Goal: Task Accomplishment & Management: Manage account settings

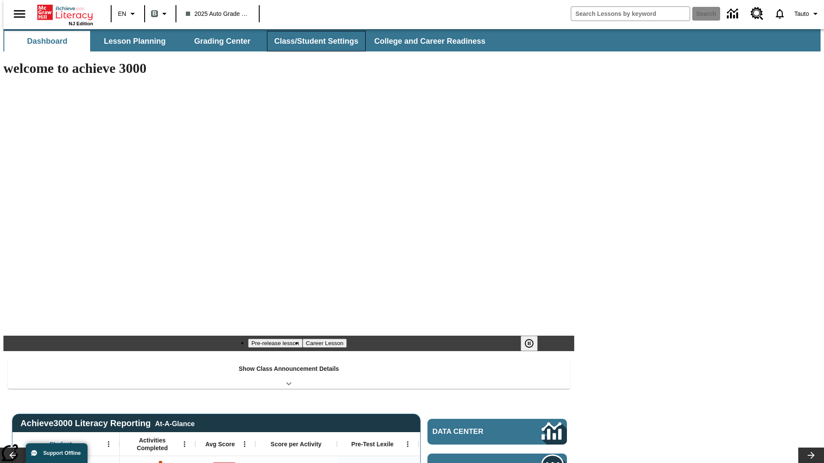
click at [311, 41] on button "Class/Student Settings" at bounding box center [316, 41] width 99 height 21
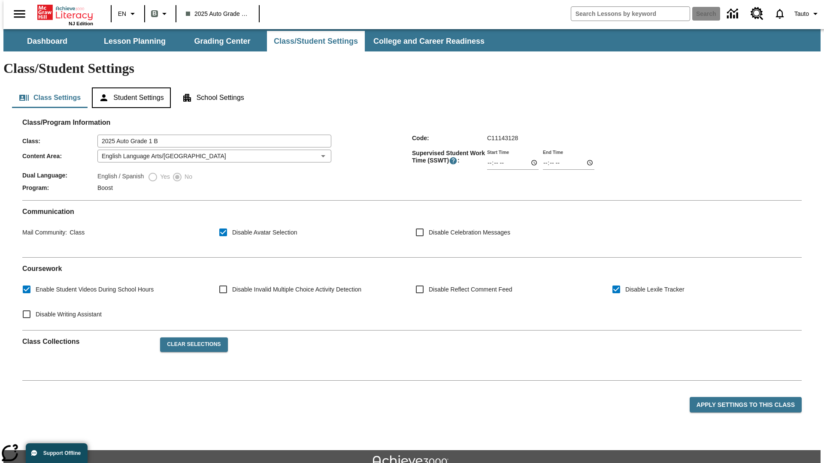
click at [129, 88] on button "Student Settings" at bounding box center [131, 98] width 79 height 21
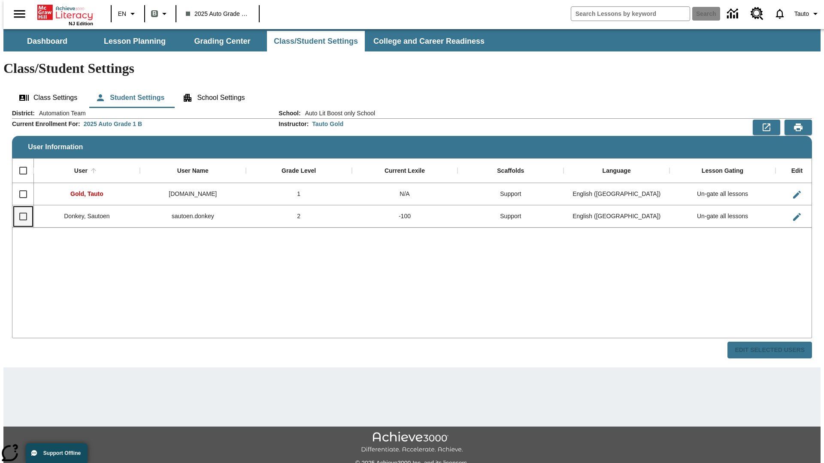
click at [19, 208] on input "Select row" at bounding box center [23, 217] width 18 height 18
checkbox input "true"
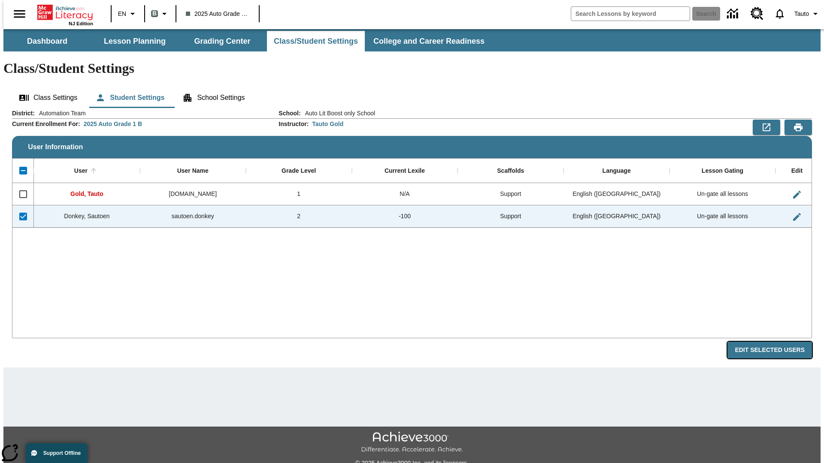
click at [776, 342] on button "Edit Selected Users" at bounding box center [769, 350] width 85 height 17
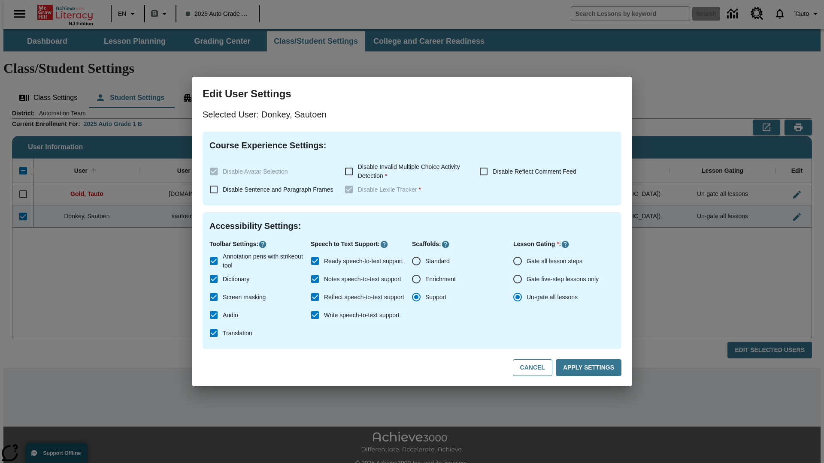
click at [517, 261] on input "Gate all lesson steps" at bounding box center [517, 261] width 18 height 18
radio input "true"
click at [590, 368] on button "Apply Settings" at bounding box center [589, 367] width 66 height 17
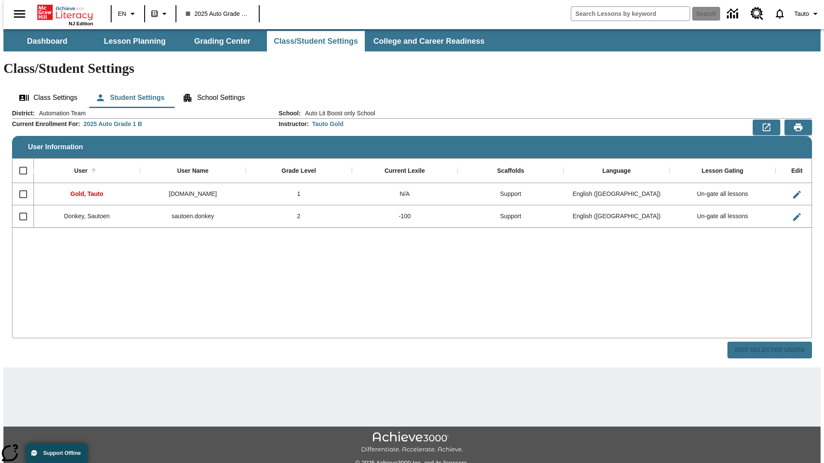
checkbox input "false"
click at [19, 208] on input "Select row" at bounding box center [23, 217] width 18 height 18
checkbox input "true"
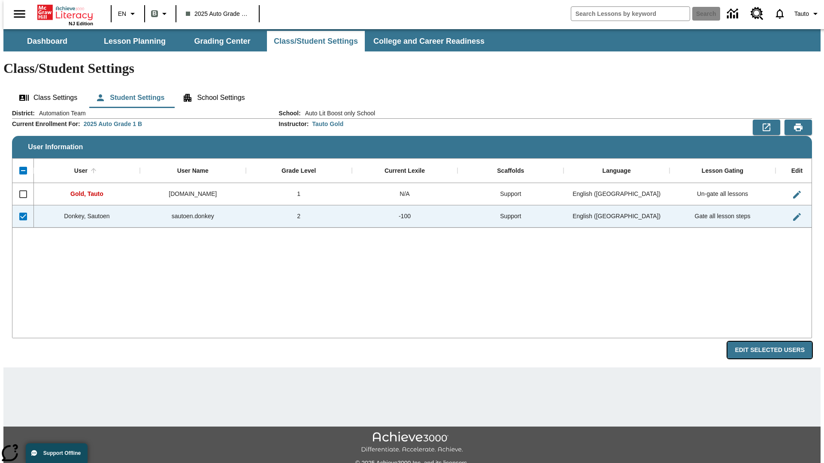
click at [776, 342] on button "Edit Selected Users" at bounding box center [769, 350] width 85 height 17
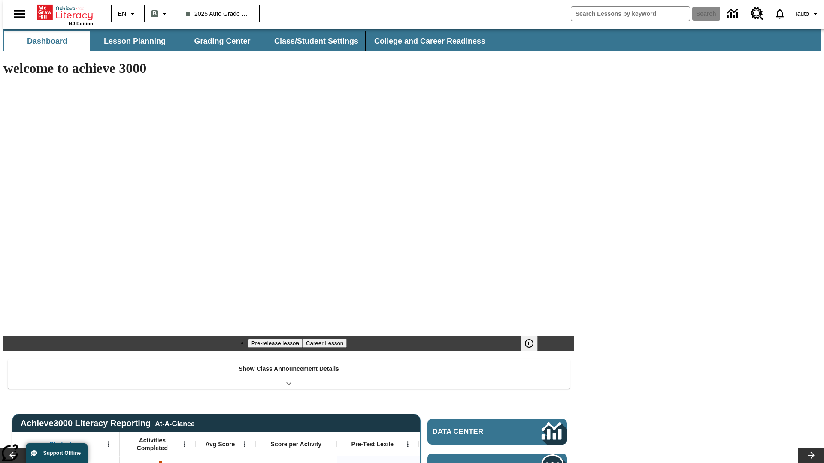
click at [311, 41] on button "Class/Student Settings" at bounding box center [316, 41] width 99 height 21
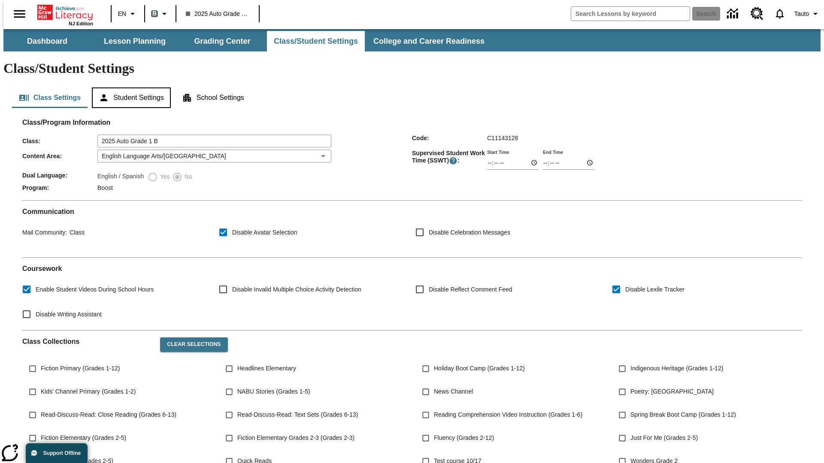
click at [129, 88] on button "Student Settings" at bounding box center [131, 98] width 79 height 21
